Goal: Navigation & Orientation: Understand site structure

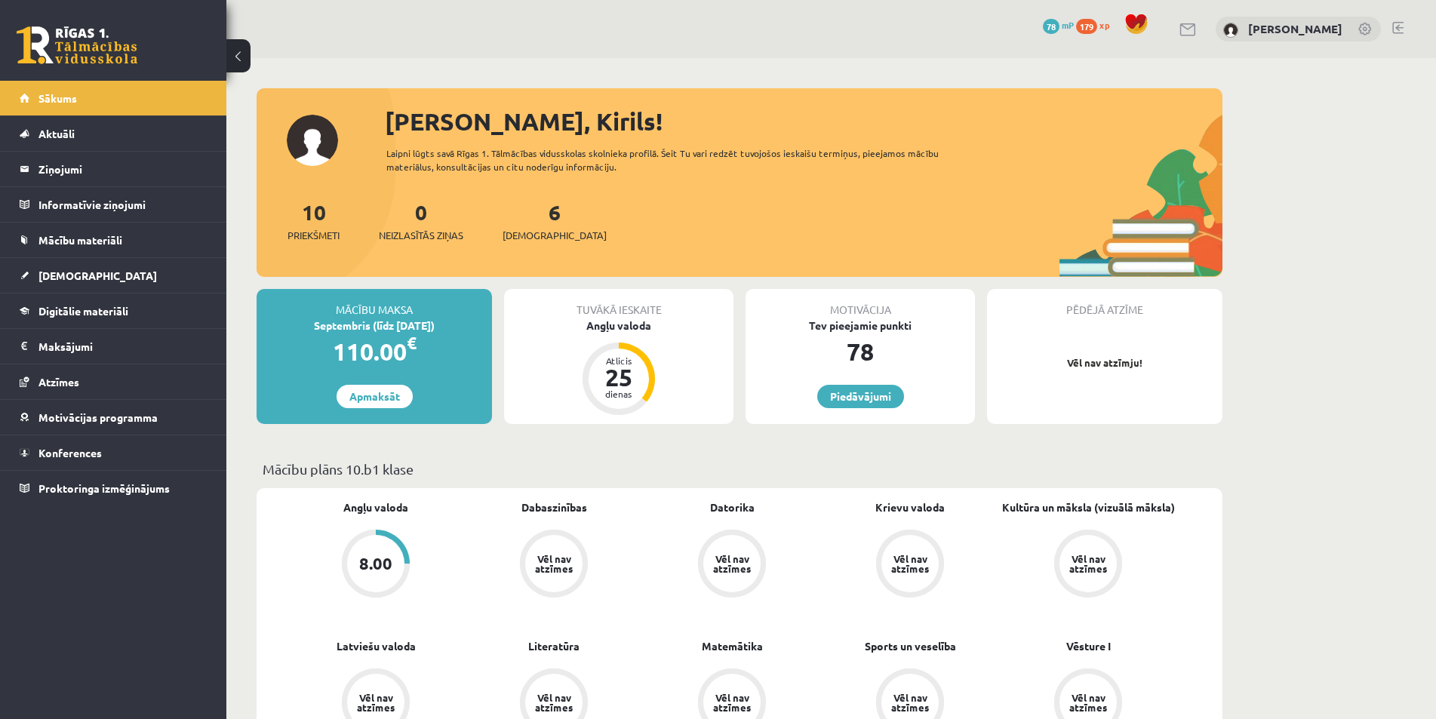
click at [78, 44] on link at bounding box center [77, 45] width 121 height 38
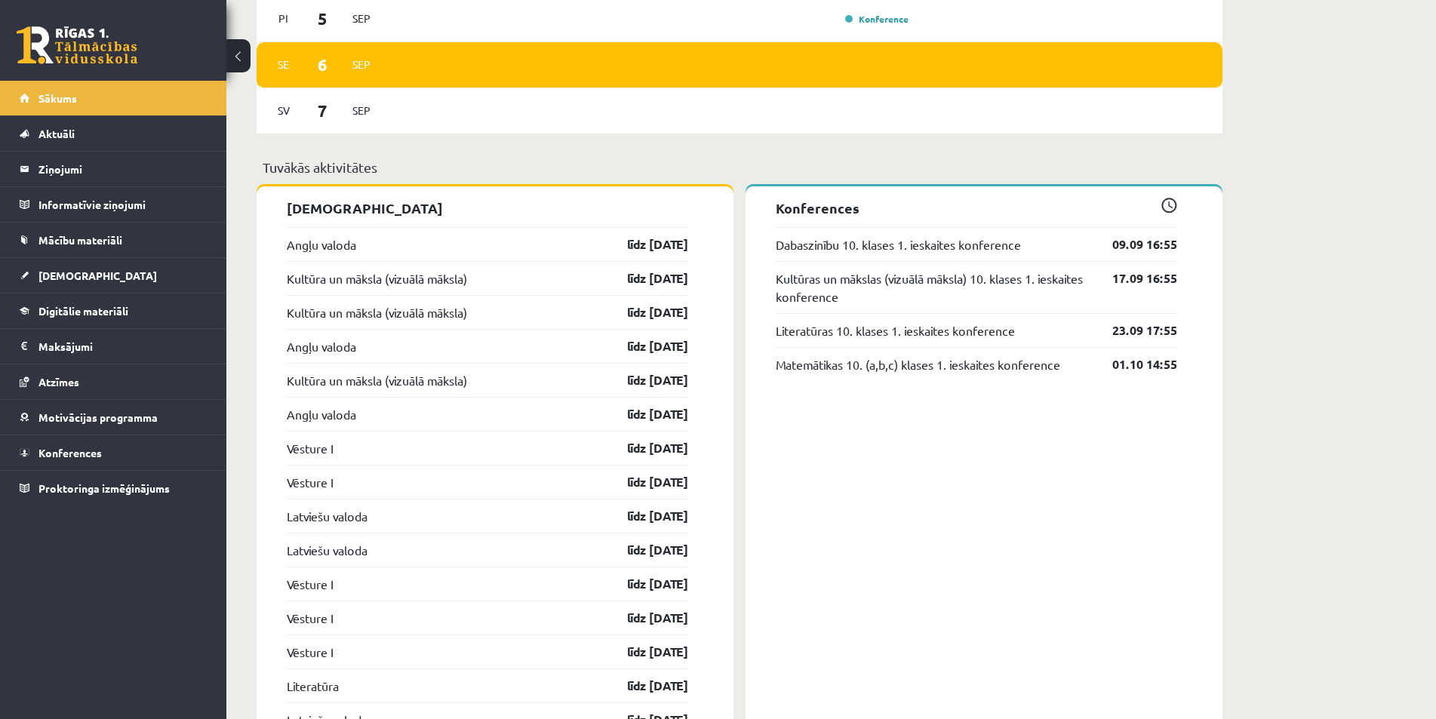
scroll to position [765, 0]
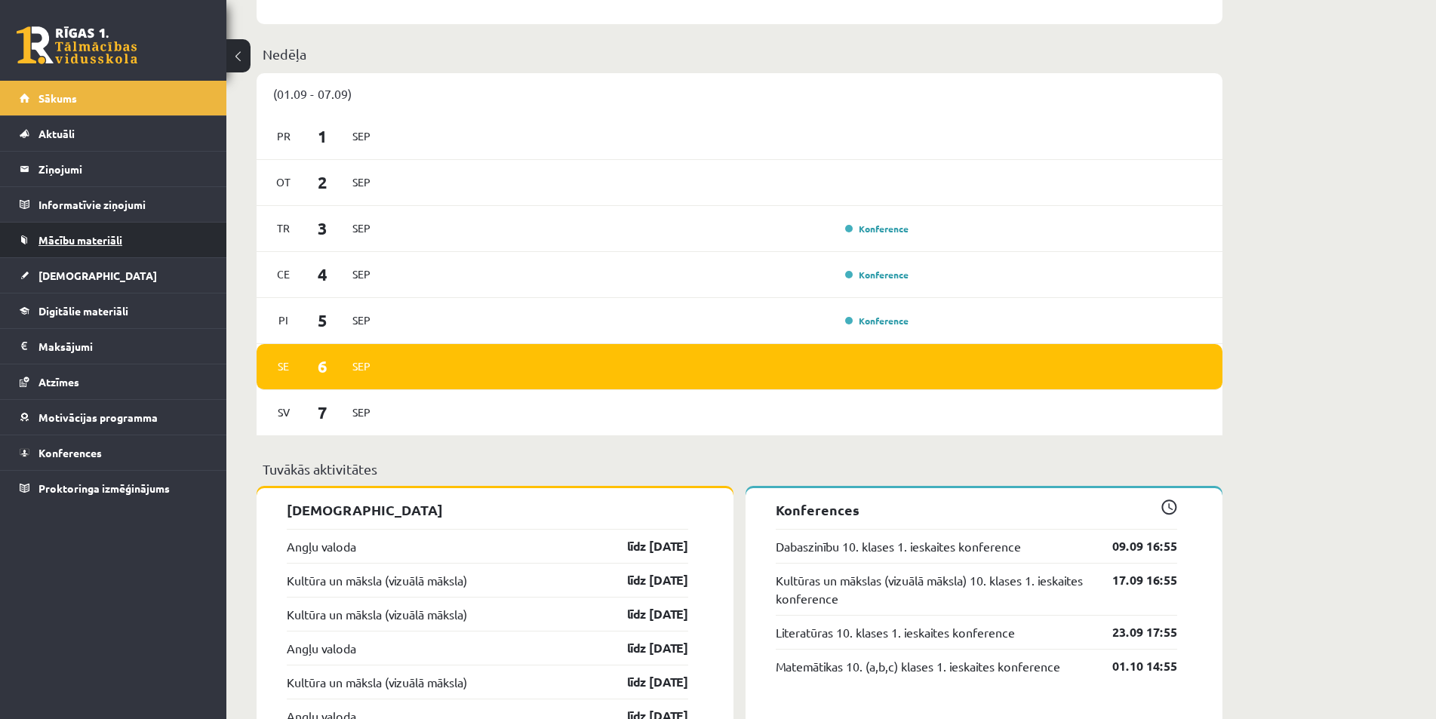
click at [135, 232] on link "Mācību materiāli" at bounding box center [114, 240] width 188 height 35
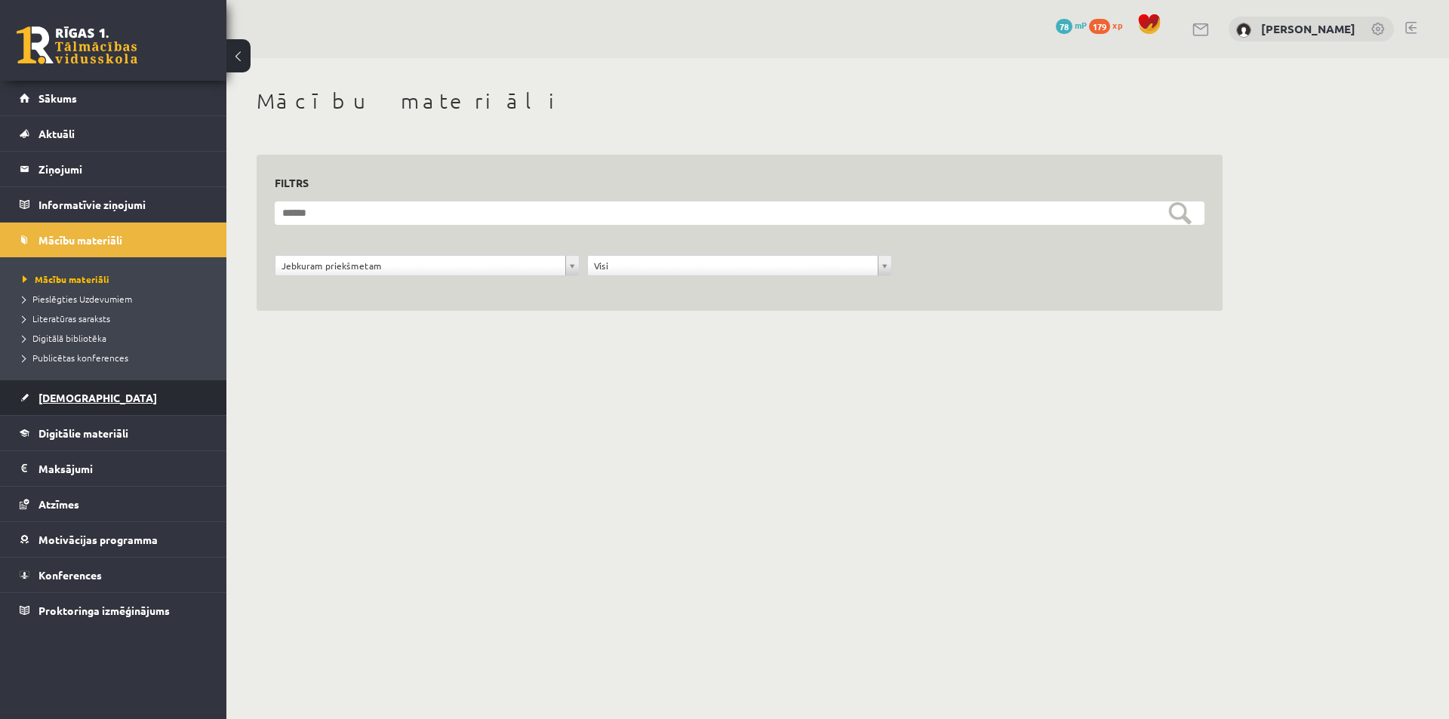
click at [71, 398] on span "[DEMOGRAPHIC_DATA]" at bounding box center [97, 398] width 119 height 14
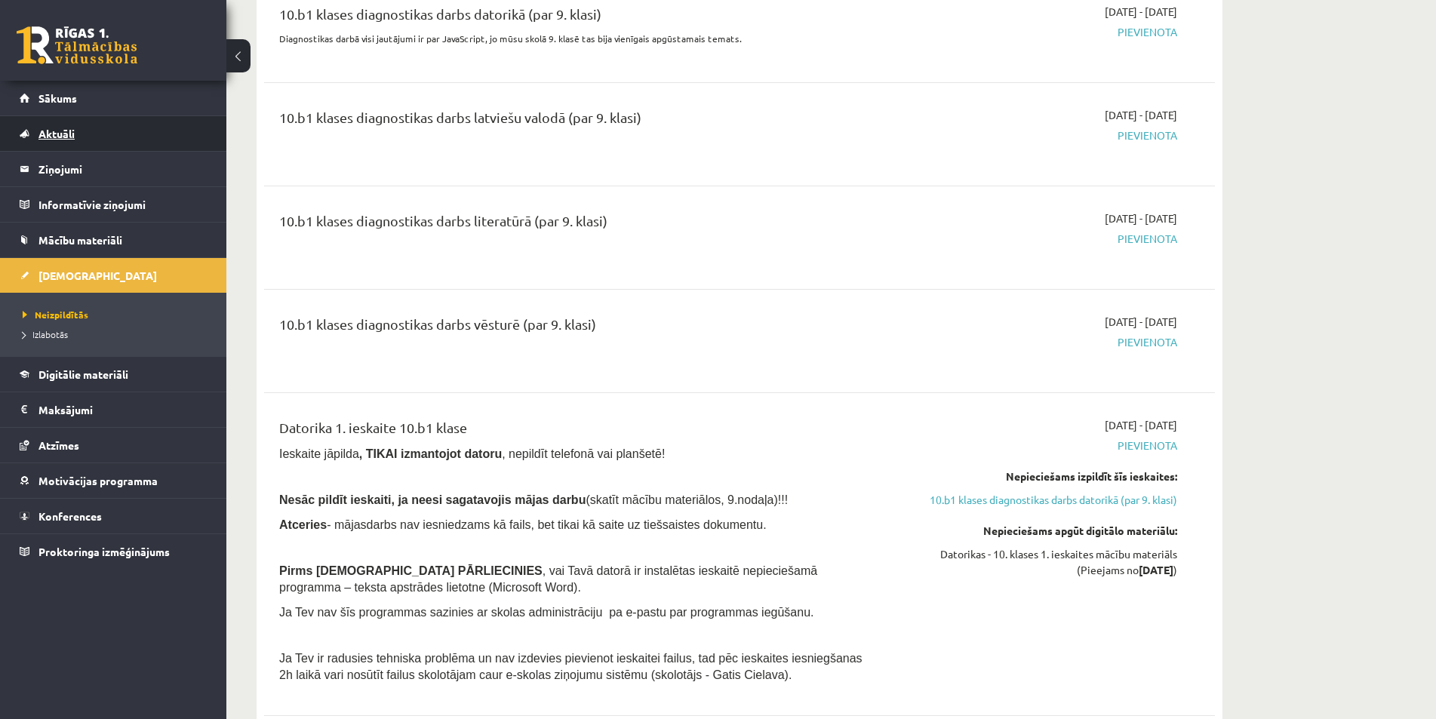
scroll to position [1208, 0]
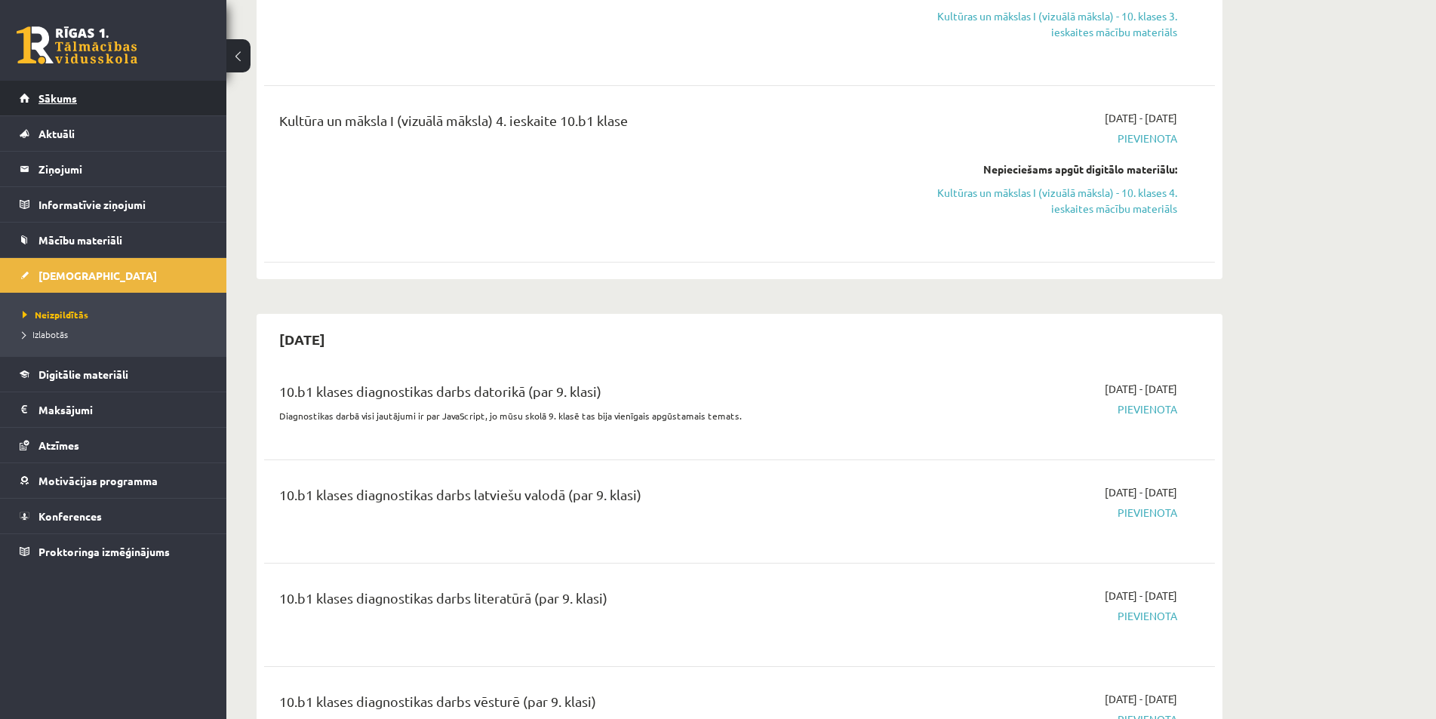
click at [73, 93] on span "Sākums" at bounding box center [57, 98] width 38 height 14
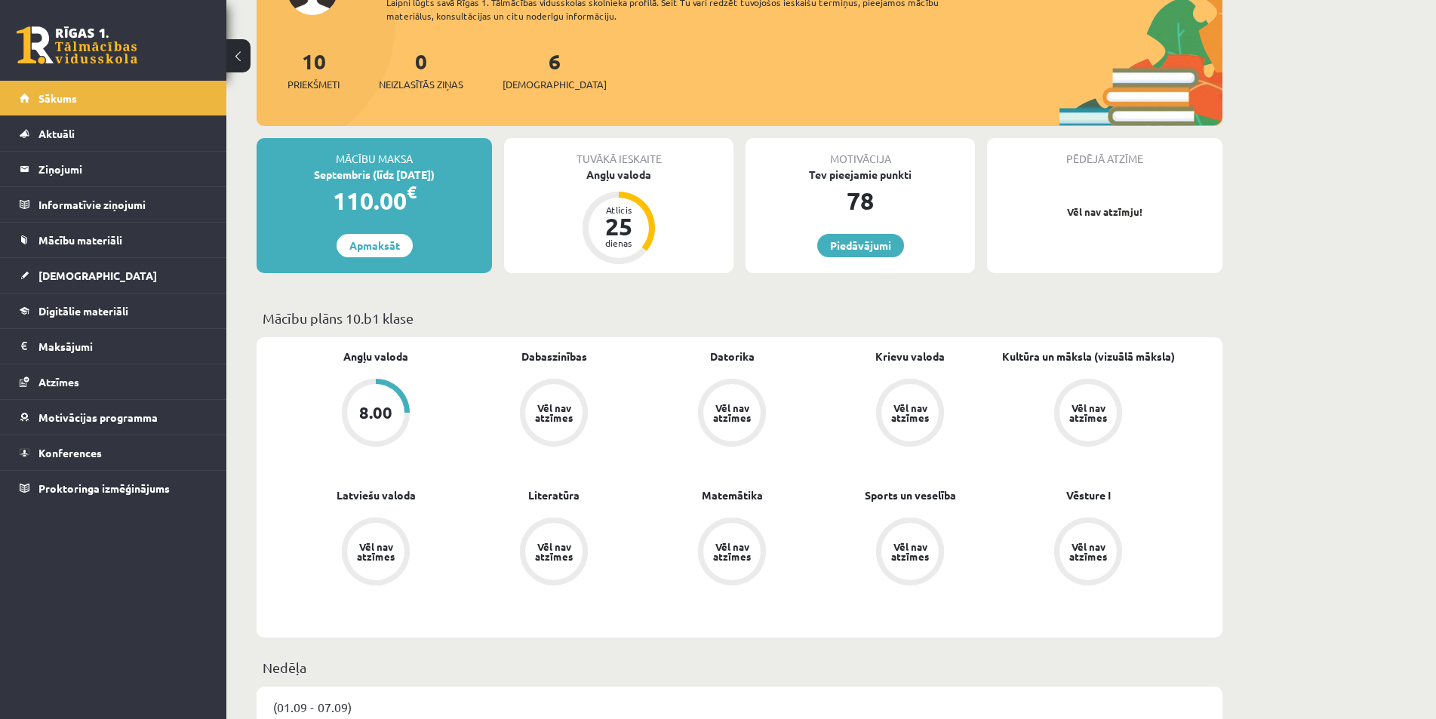
scroll to position [226, 0]
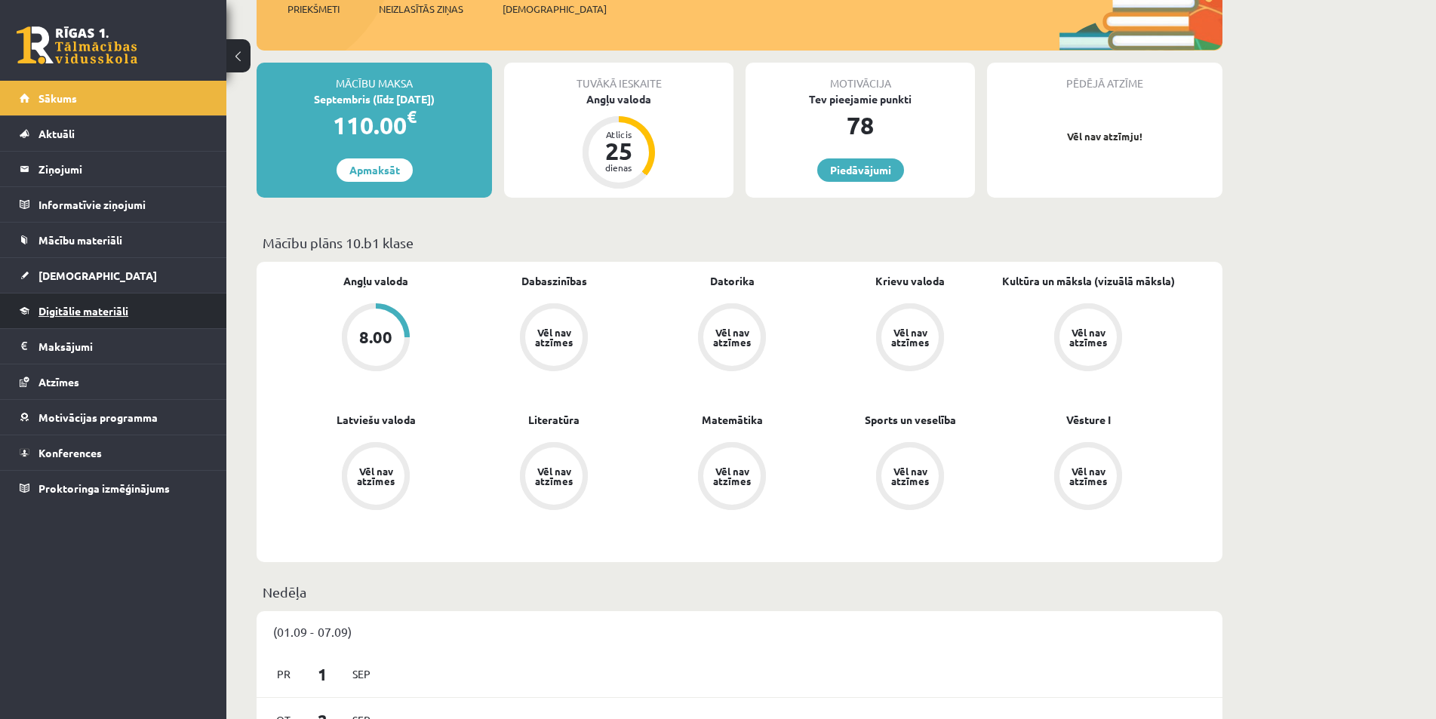
click at [50, 316] on span "Digitālie materiāli" at bounding box center [83, 311] width 90 height 14
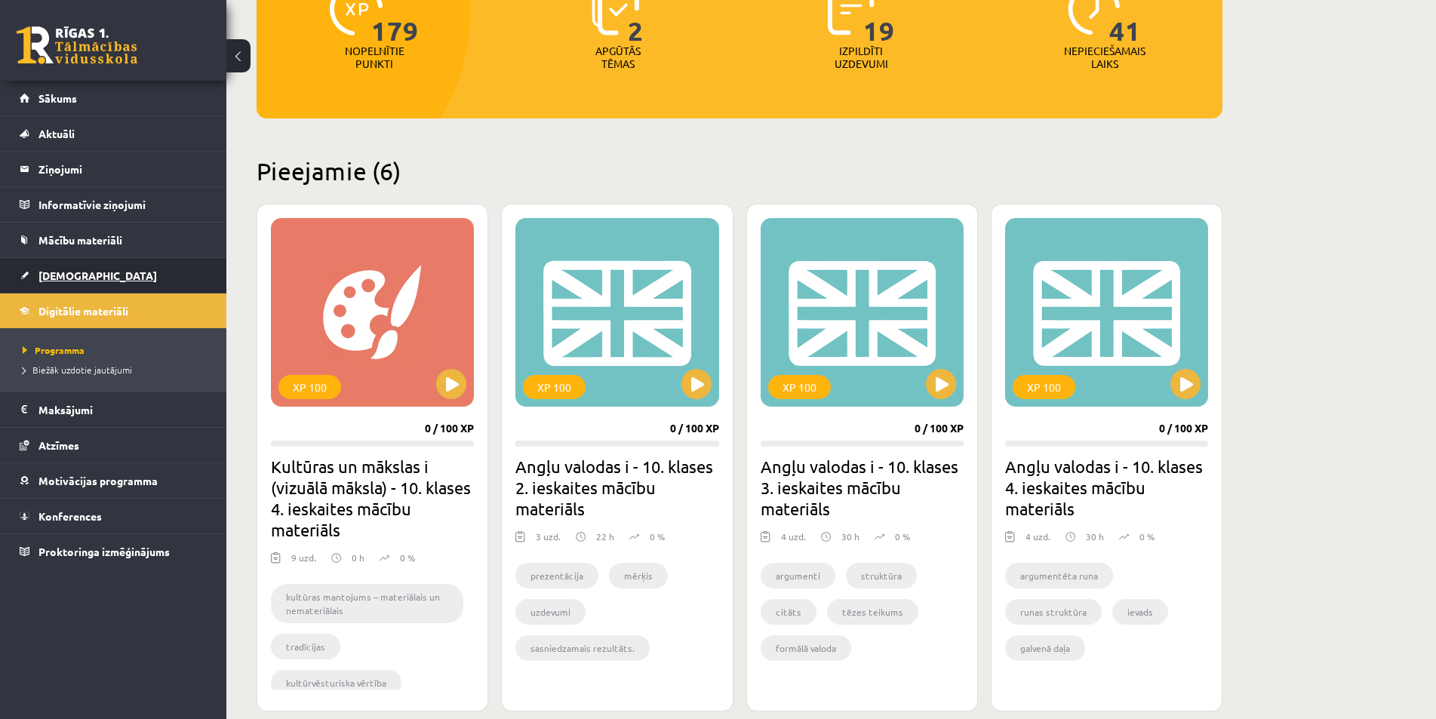
click at [48, 283] on link "[DEMOGRAPHIC_DATA]" at bounding box center [114, 275] width 188 height 35
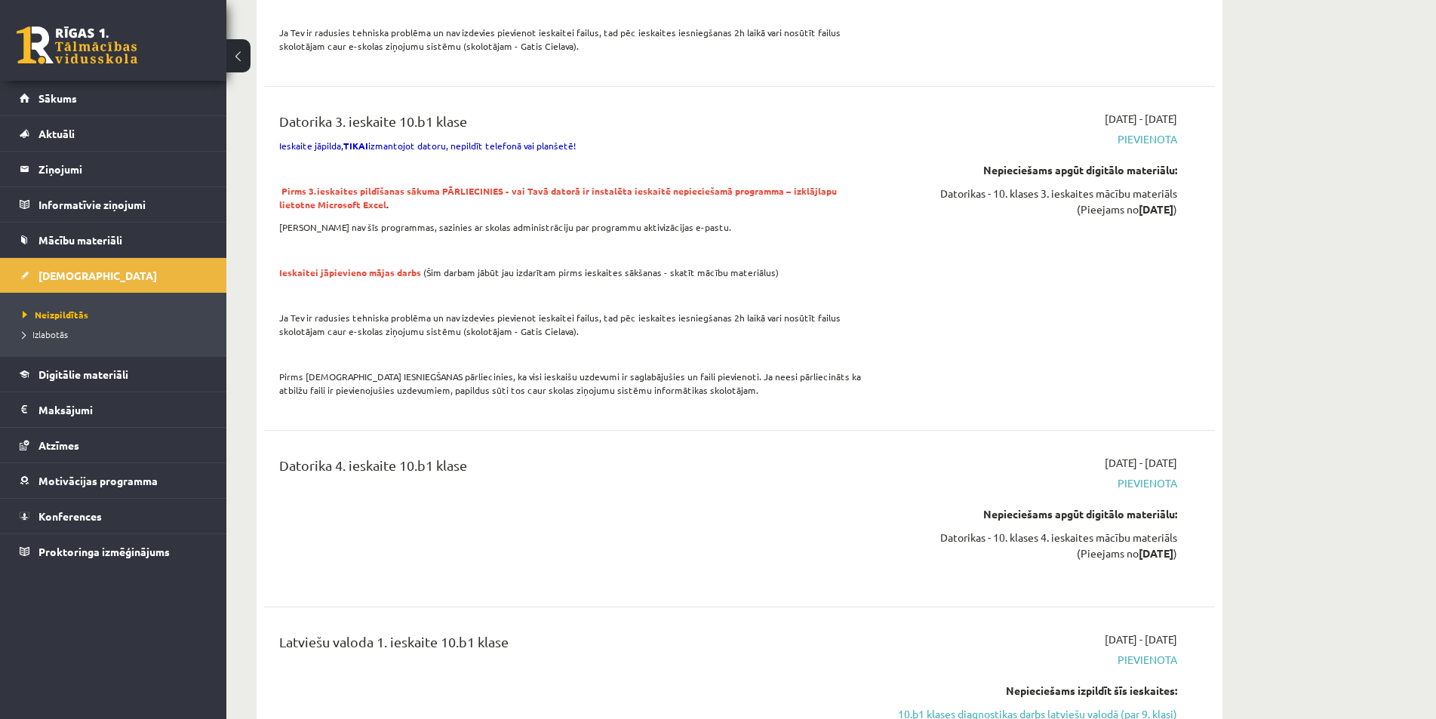
scroll to position [2868, 0]
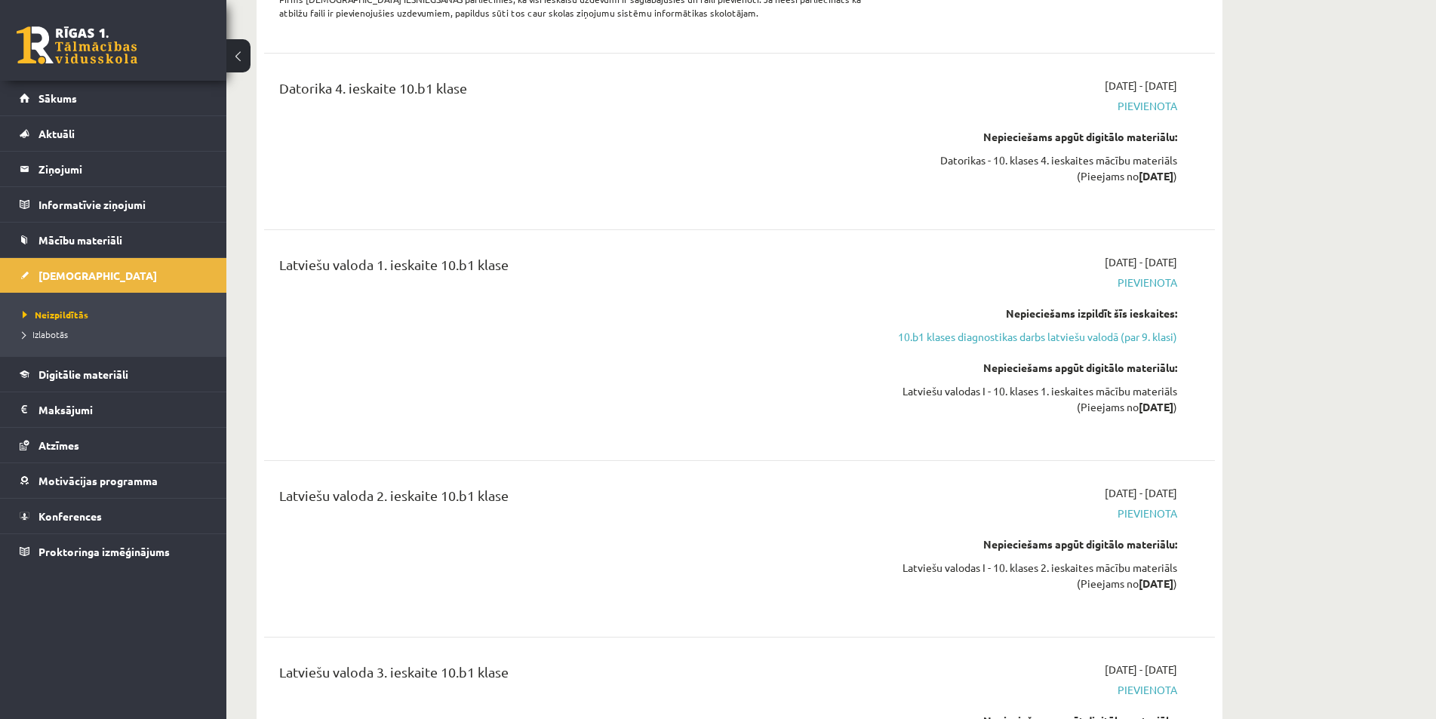
click at [53, 62] on link at bounding box center [77, 45] width 121 height 38
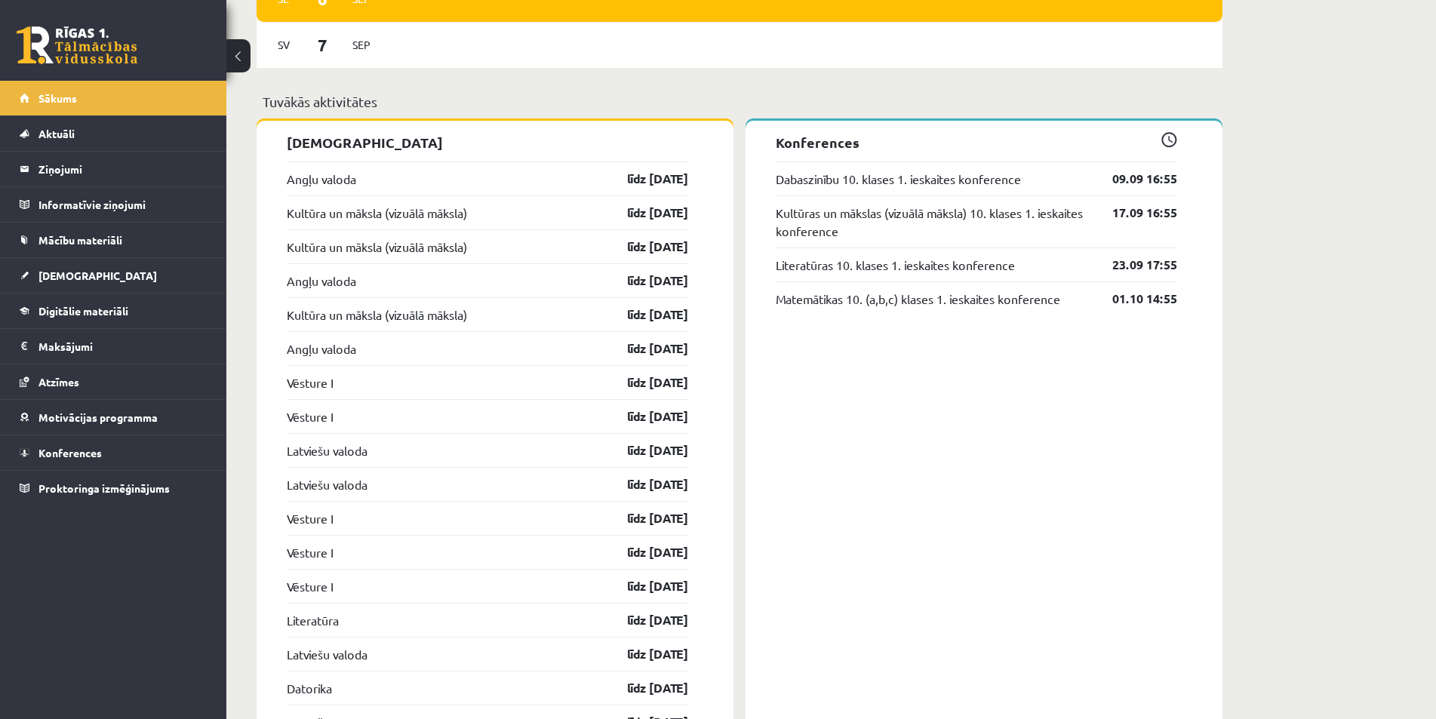
scroll to position [830, 0]
